Goal: Information Seeking & Learning: Learn about a topic

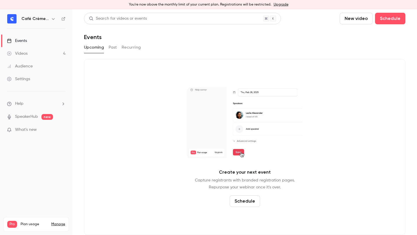
click at [114, 48] on button "Past" at bounding box center [113, 47] width 8 height 9
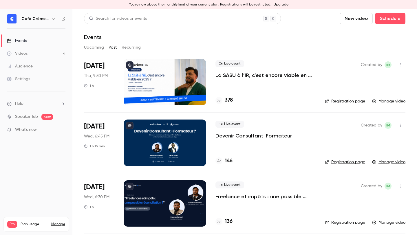
click at [267, 72] on p "La SASU à l’IR, c’est encore viable en 2025 ? [MASTERCLASS]" at bounding box center [266, 75] width 100 height 7
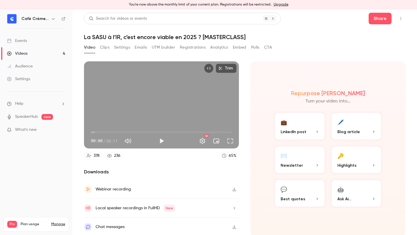
click at [164, 44] on button "UTM builder" at bounding box center [163, 47] width 23 height 9
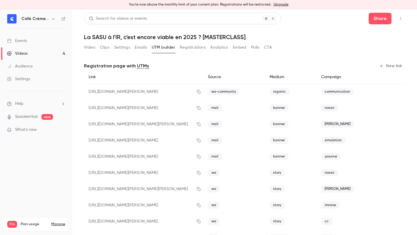
click at [185, 44] on button "Registrations" at bounding box center [193, 47] width 26 height 9
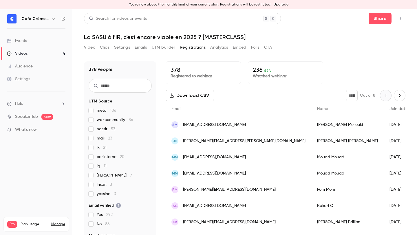
click at [214, 46] on button "Analytics" at bounding box center [219, 47] width 18 height 9
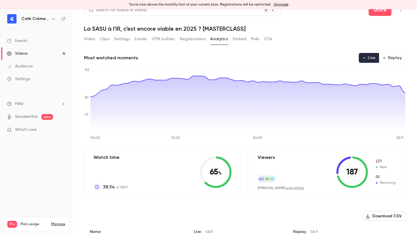
scroll to position [10, 0]
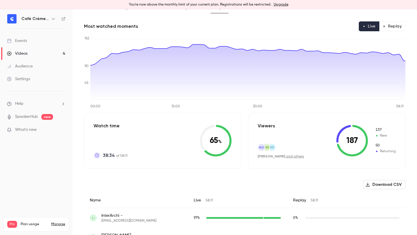
click at [388, 29] on button "Replay" at bounding box center [392, 26] width 26 height 10
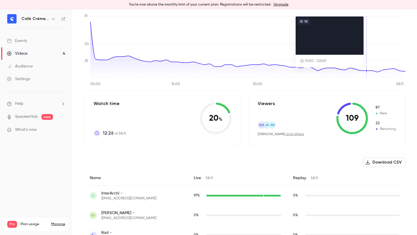
scroll to position [42, 0]
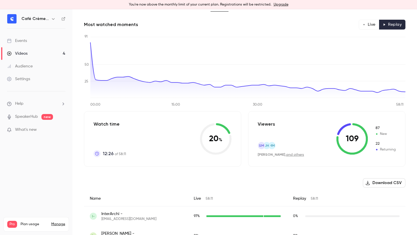
click at [368, 25] on button "Live" at bounding box center [369, 25] width 21 height 10
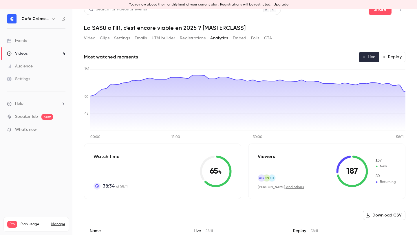
scroll to position [0, 0]
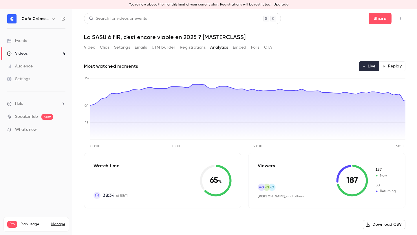
click at [252, 36] on h1 "La SASU à l’IR, c’est encore viable en 2025 ? [MASTERCLASS]" at bounding box center [245, 37] width 322 height 7
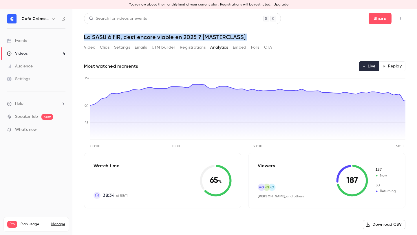
drag, startPoint x: 252, startPoint y: 36, endPoint x: 271, endPoint y: 36, distance: 19.7
click at [252, 36] on h1 "La SASU à l’IR, c’est encore viable en 2025 ? [MASTERCLASS]" at bounding box center [245, 37] width 322 height 7
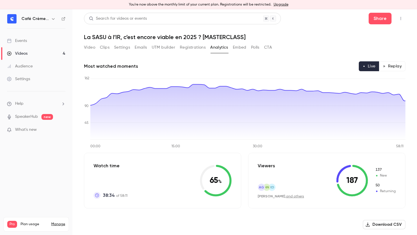
click at [271, 36] on h1 "La SASU à l’IR, c’est encore viable en 2025 ? [MASTERCLASS]" at bounding box center [245, 37] width 322 height 7
click at [244, 49] on button "Embed" at bounding box center [240, 47] width 14 height 9
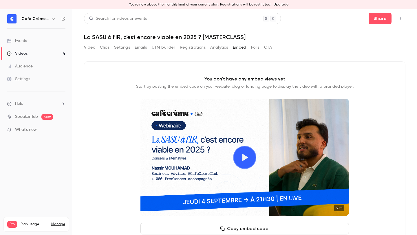
click at [254, 47] on button "Polls" at bounding box center [255, 47] width 8 height 9
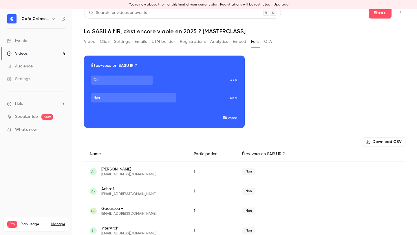
scroll to position [6, 0]
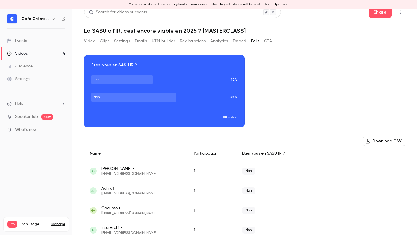
click at [292, 106] on div "Download image Êtes-vous en SASU IR ? [DEMOGRAPHIC_DATA] 42% Non 58% 118 voted" at bounding box center [245, 91] width 322 height 72
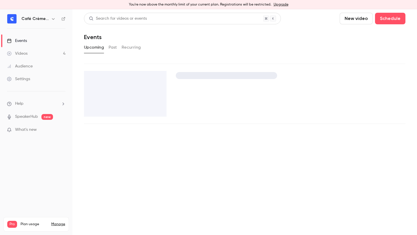
click at [23, 52] on div "Videos" at bounding box center [17, 54] width 21 height 6
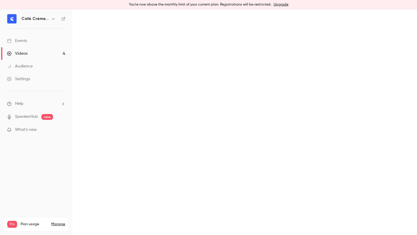
click at [27, 35] on link "Events" at bounding box center [36, 40] width 72 height 13
